Goal: Task Accomplishment & Management: Manage account settings

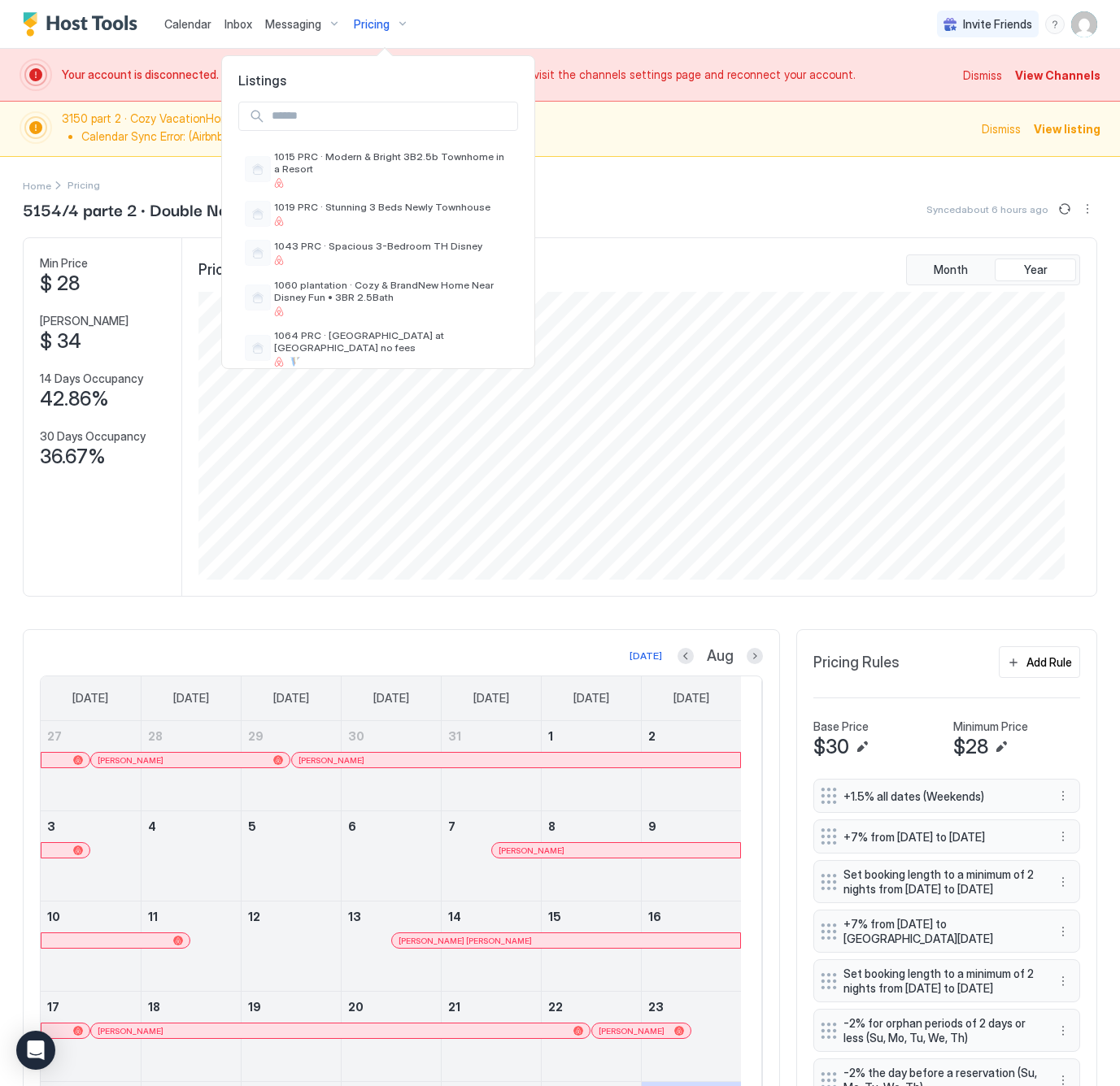
scroll to position [288, 864]
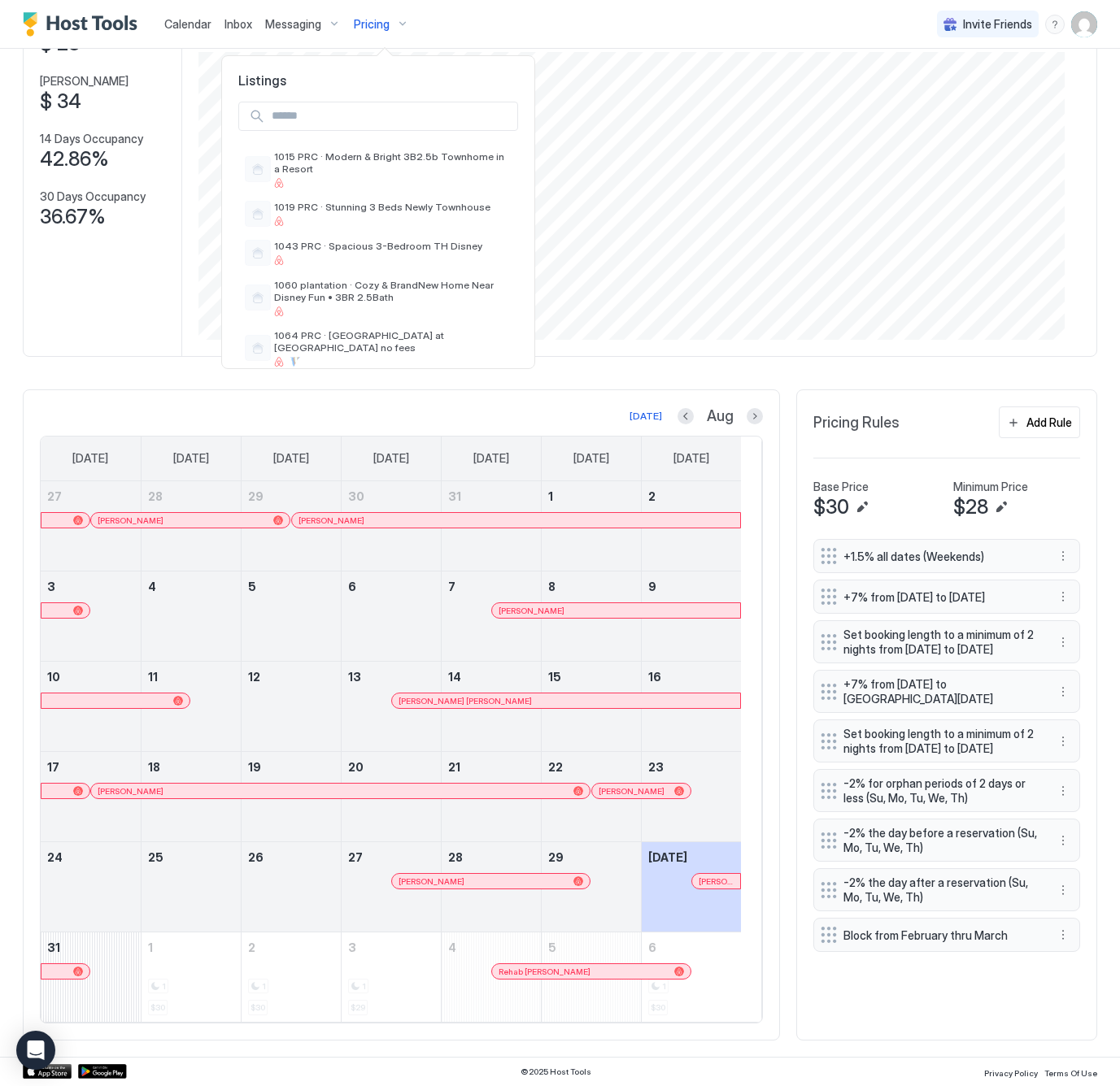
click at [328, 124] on input "Input Field" at bounding box center [391, 116] width 252 height 28
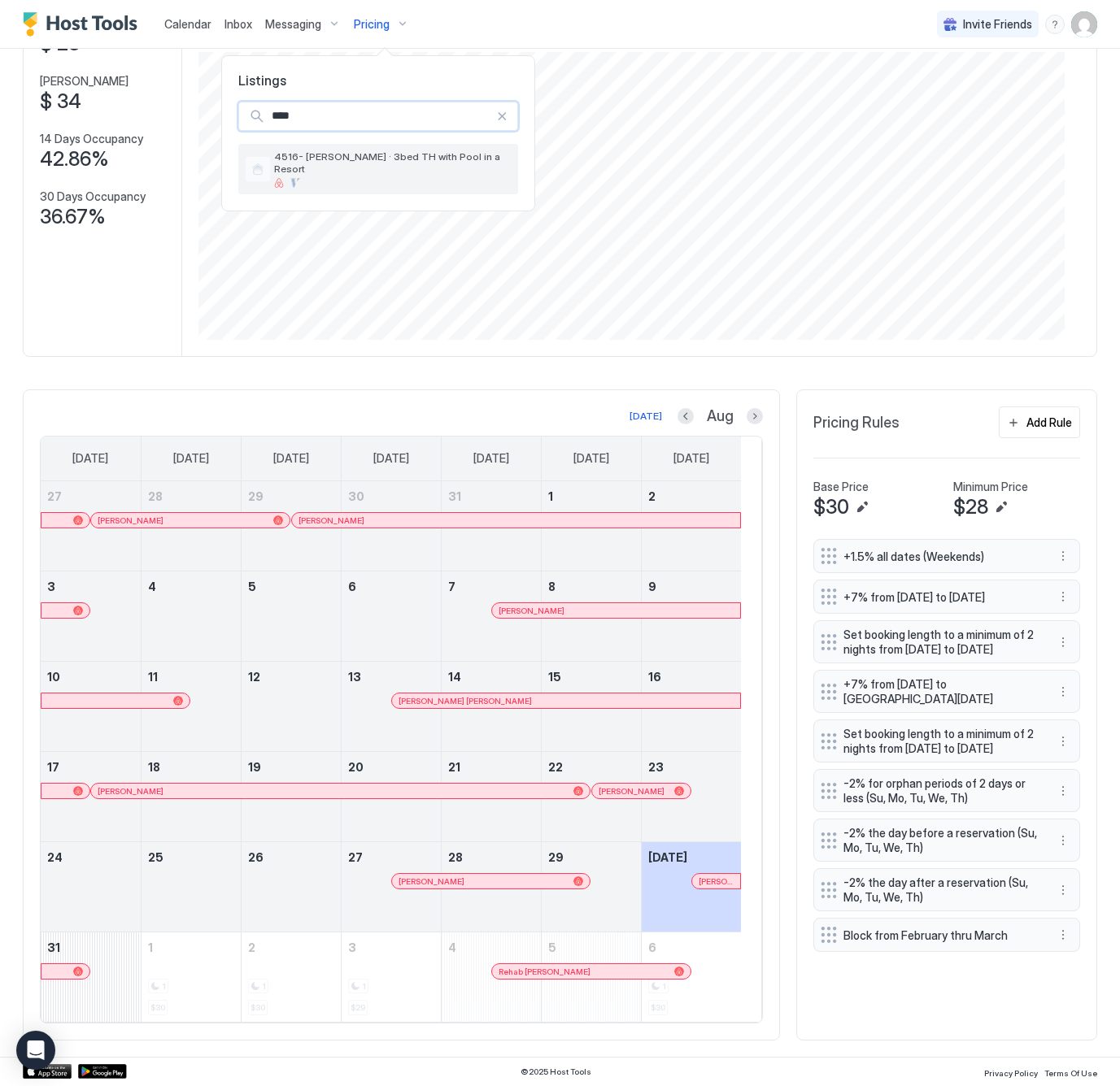
type input "****"
click at [322, 178] on div at bounding box center [393, 182] width 237 height 10
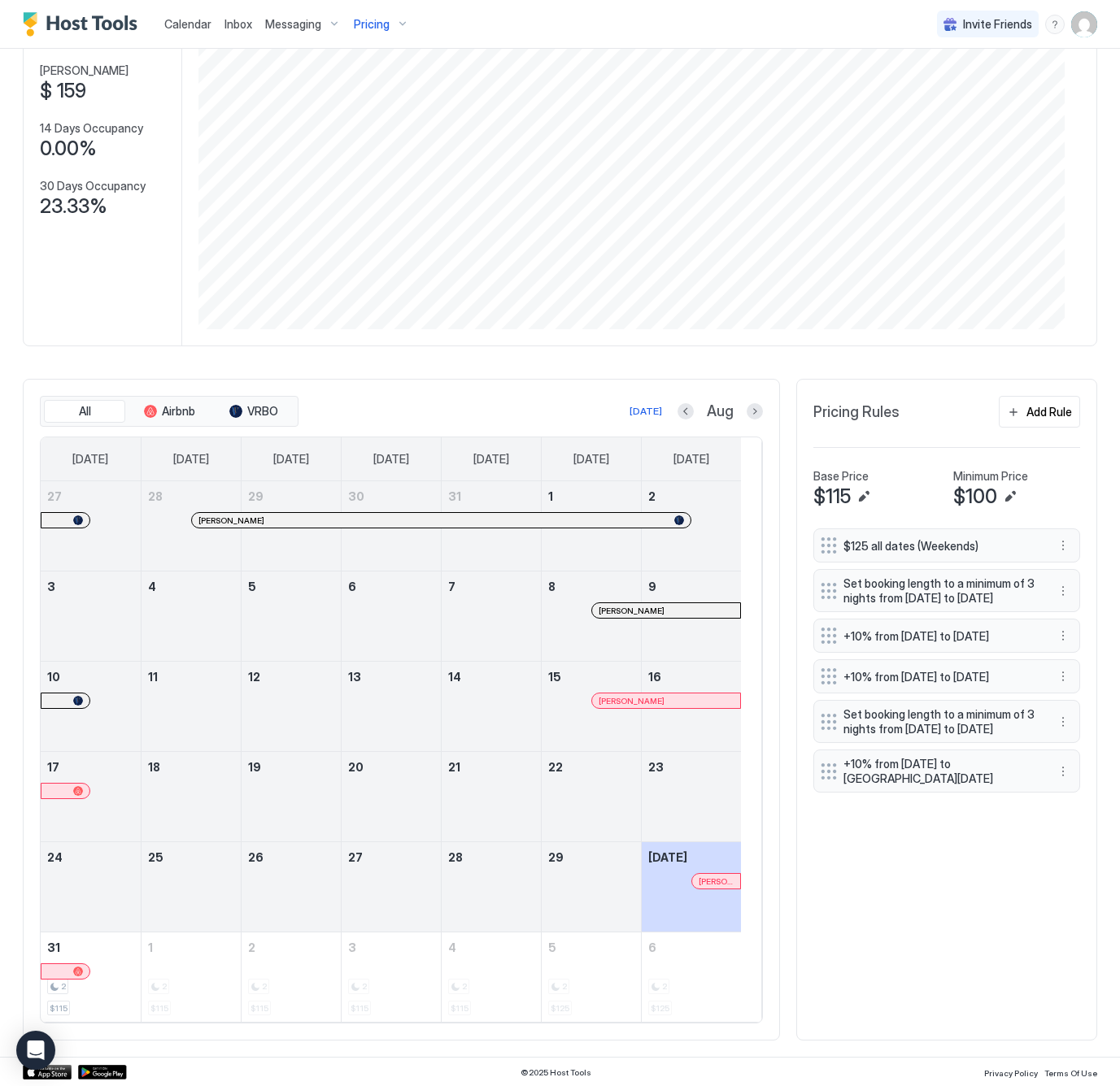
scroll to position [259, 0]
click at [122, 986] on div "2" at bounding box center [90, 987] width 87 height 16
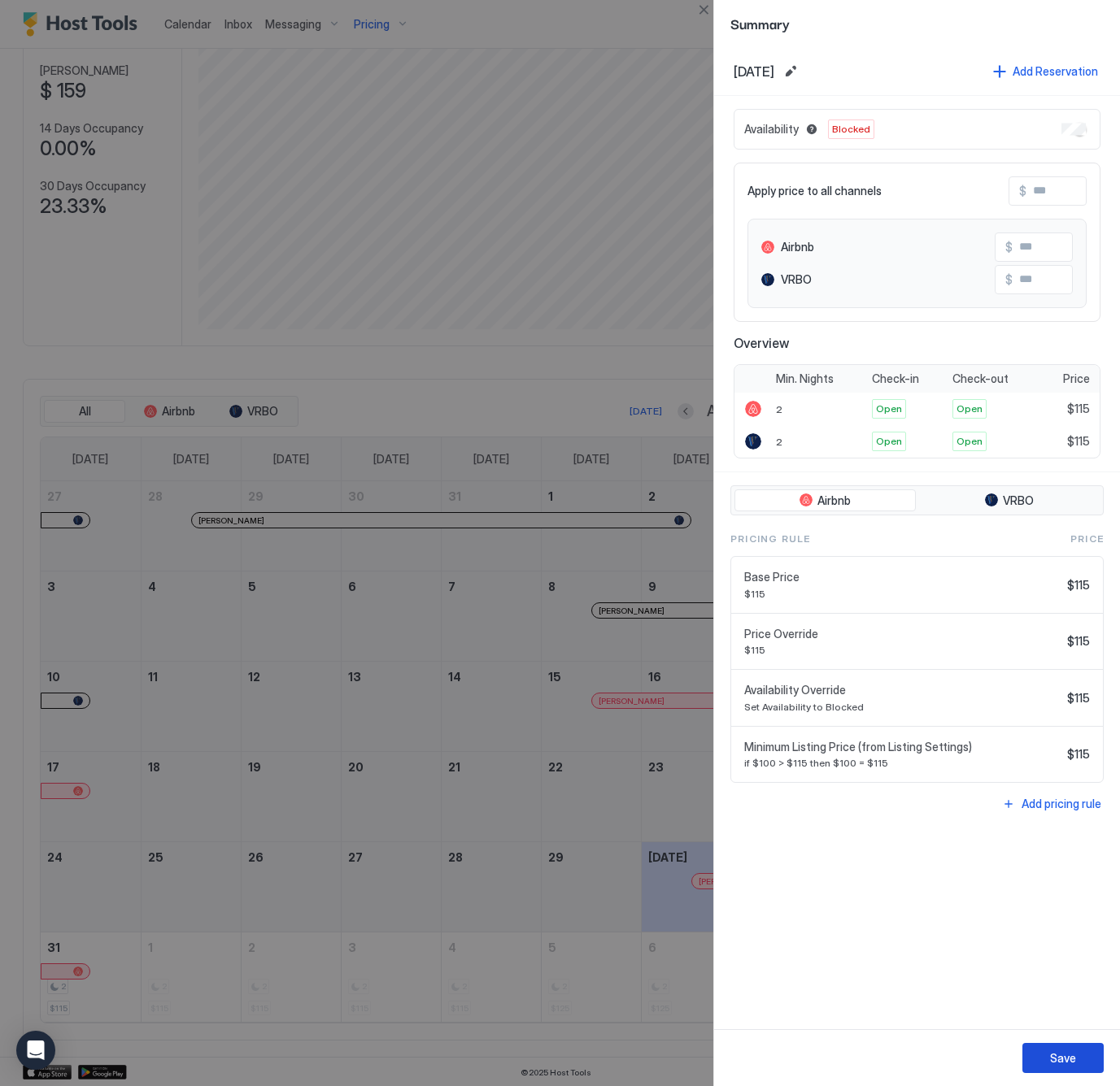
click at [1061, 1059] on div "Save" at bounding box center [1063, 1058] width 26 height 17
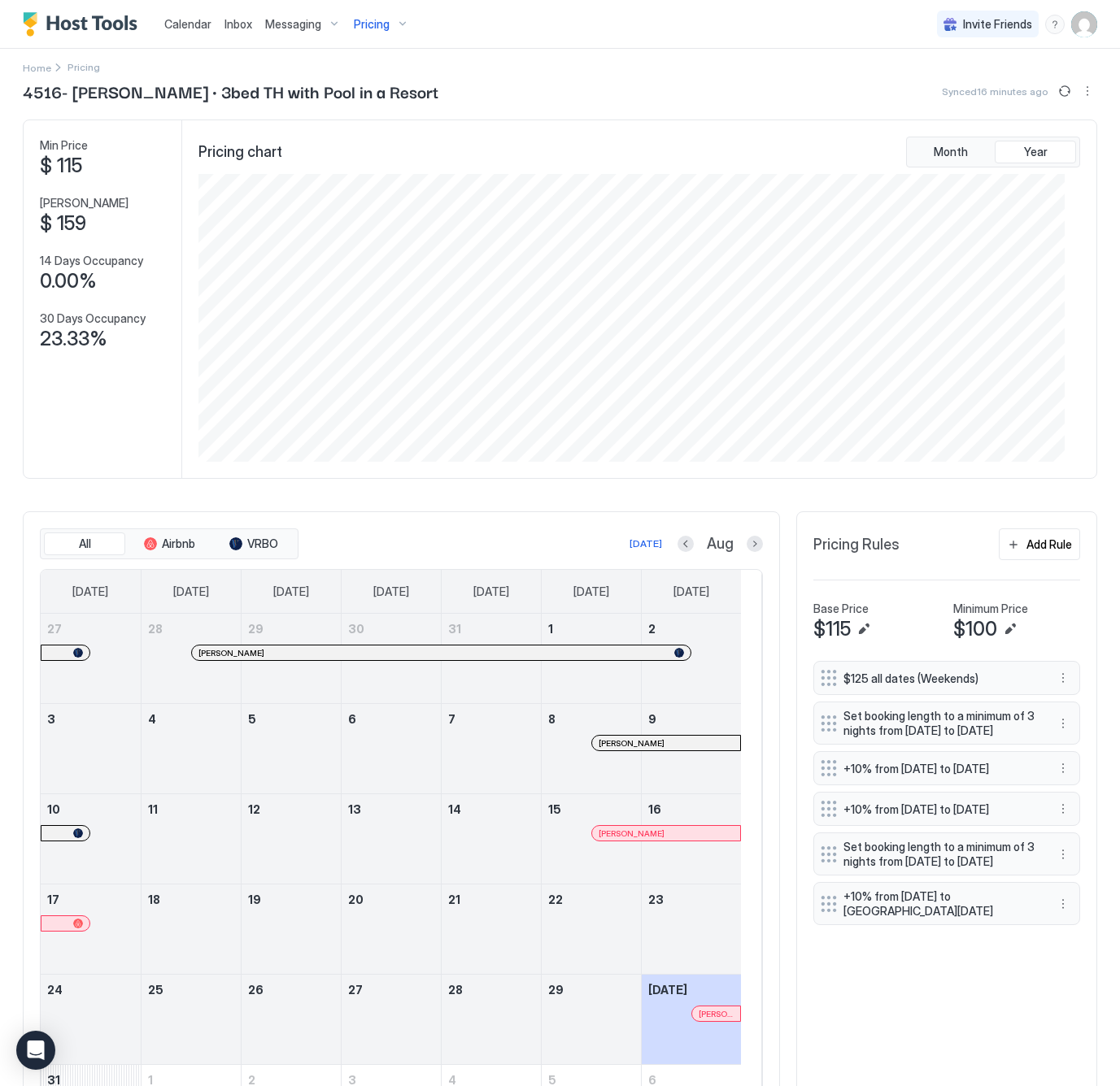
scroll to position [0, 0]
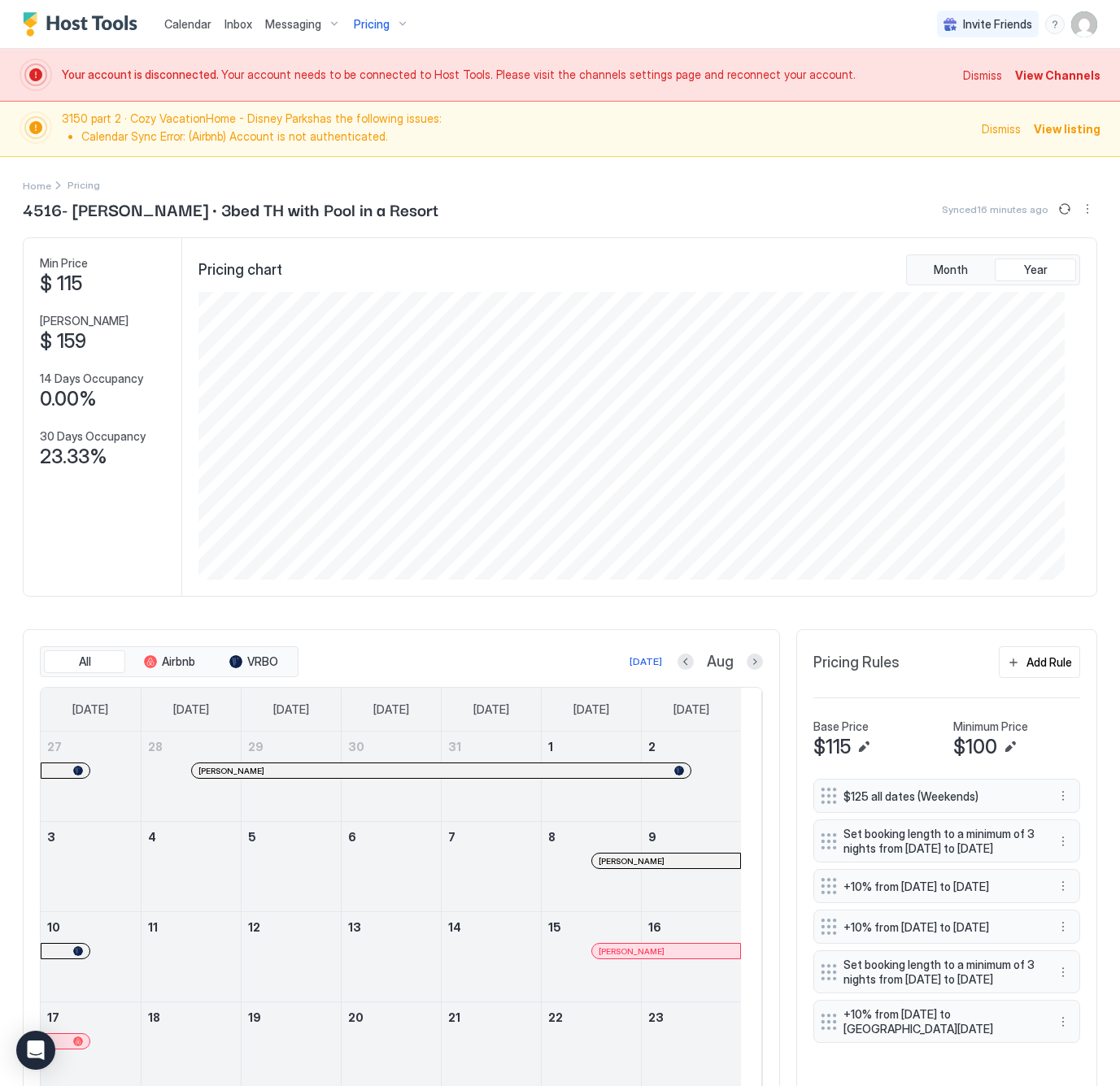
click at [379, 19] on span "Pricing" at bounding box center [371, 25] width 36 height 15
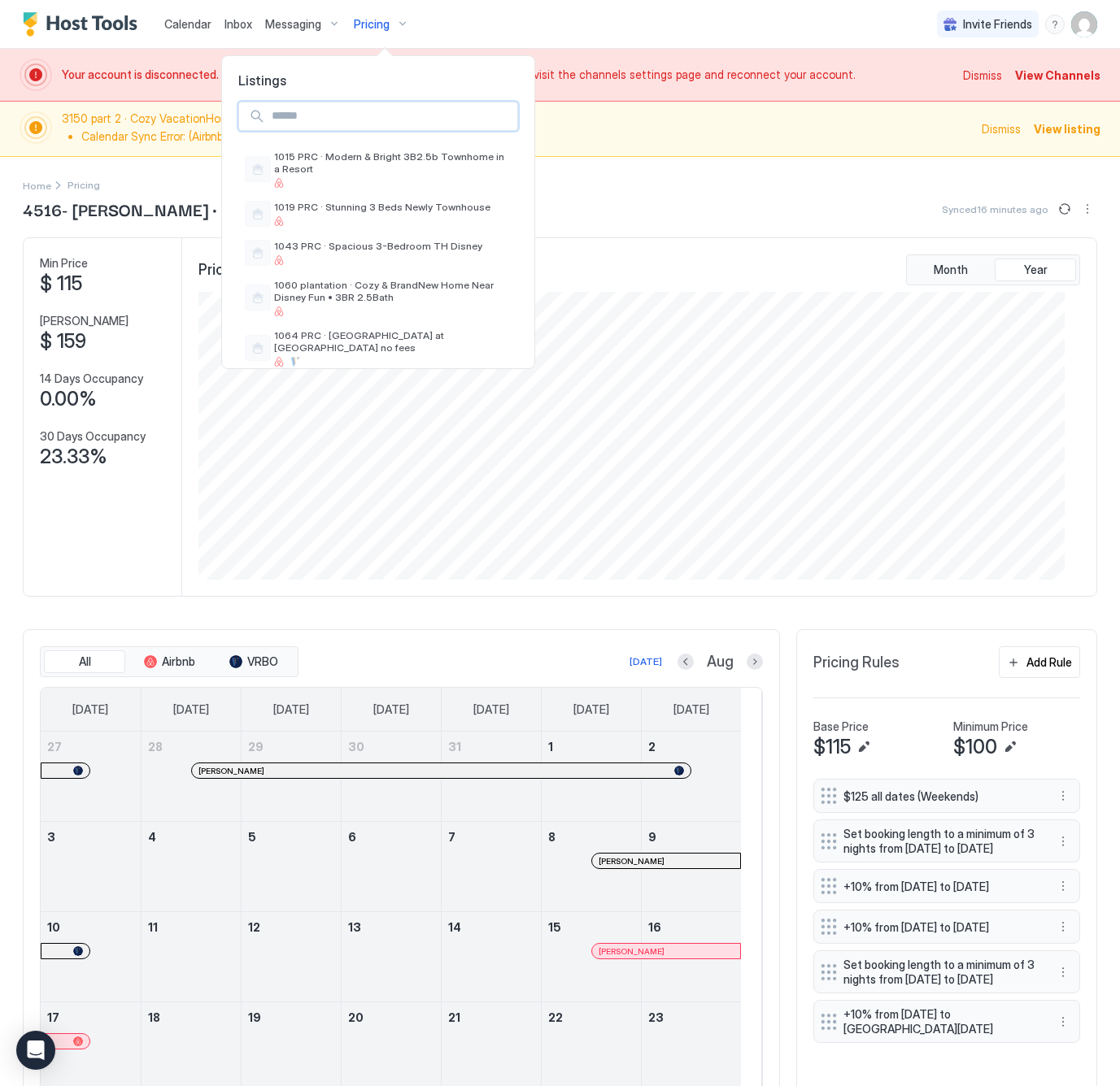
click at [315, 109] on input "Input Field" at bounding box center [391, 116] width 252 height 28
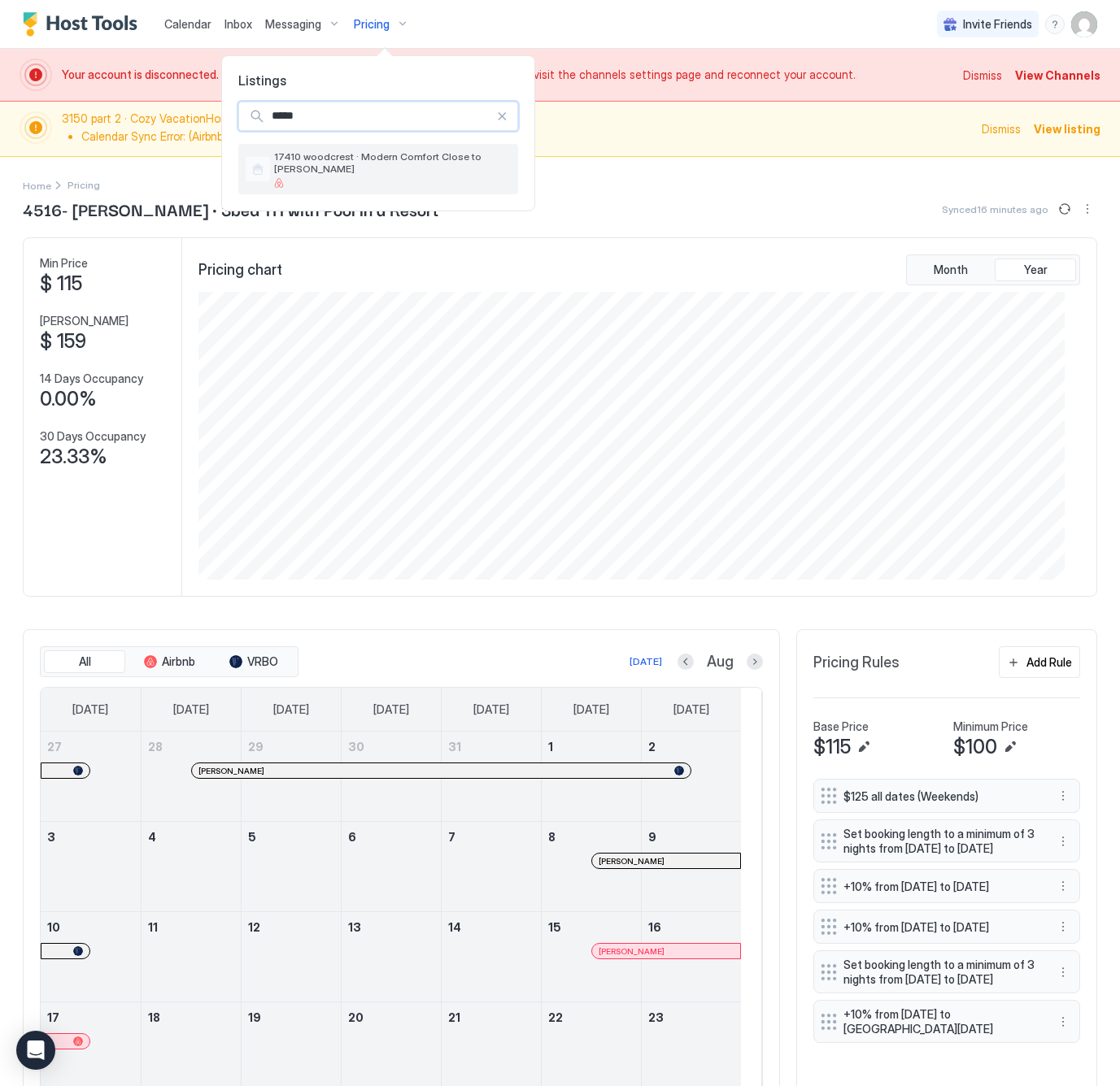
type input "*****"
click at [361, 178] on div at bounding box center [393, 182] width 237 height 10
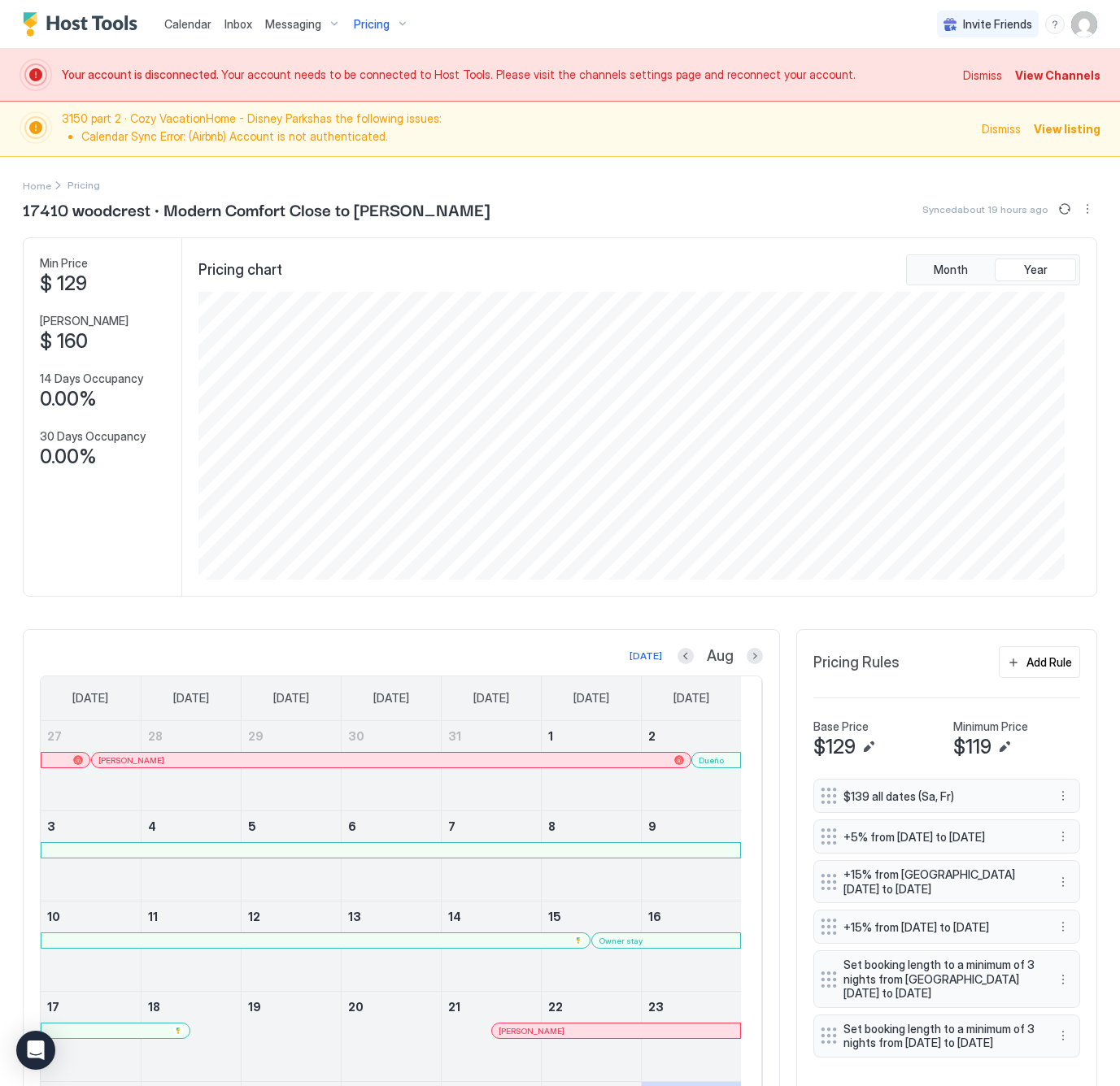
scroll to position [248, 0]
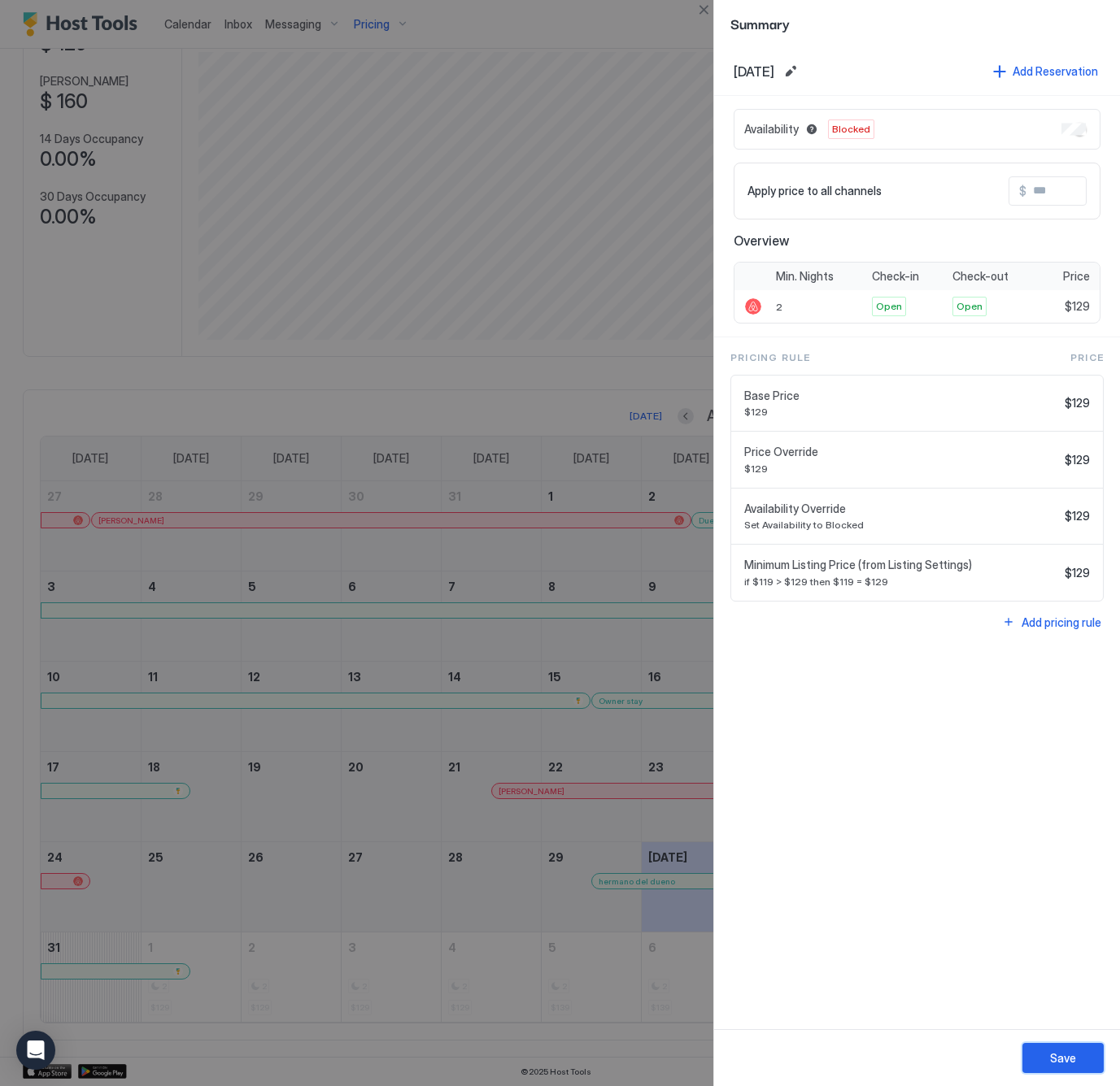
click at [1050, 1046] on button "Save" at bounding box center [1063, 1058] width 81 height 30
